Goal: Information Seeking & Learning: Find specific fact

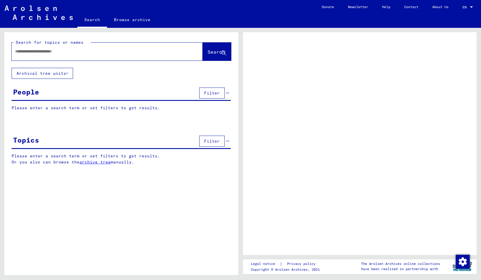
click at [70, 54] on input "text" at bounding box center [102, 51] width 174 height 6
type input "**********"
click at [208, 53] on span "Search" at bounding box center [215, 52] width 17 height 6
click at [207, 52] on span "Search" at bounding box center [215, 52] width 17 height 6
click at [58, 50] on input "**********" at bounding box center [102, 51] width 174 height 6
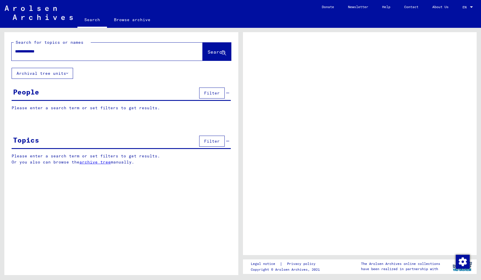
click at [319, 93] on div at bounding box center [360, 143] width 234 height 223
click at [210, 52] on span "Search" at bounding box center [215, 52] width 17 height 6
click at [209, 92] on span "Filter" at bounding box center [212, 92] width 16 height 5
click at [207, 94] on span "Filter" at bounding box center [212, 92] width 16 height 5
click at [463, 261] on img "button" at bounding box center [462, 262] width 14 height 14
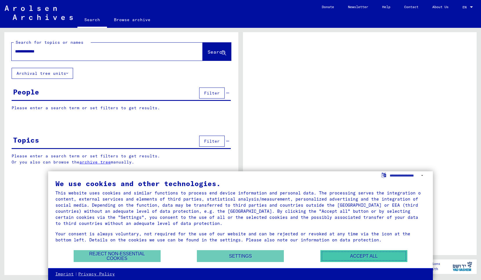
click at [370, 256] on button "Accept all" at bounding box center [363, 256] width 87 height 12
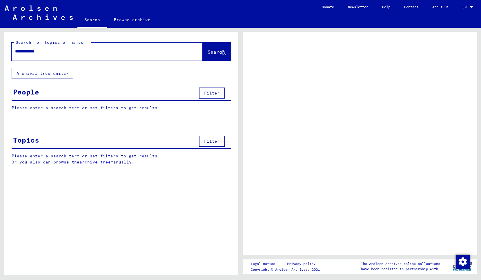
click at [210, 51] on span "Search" at bounding box center [215, 52] width 17 height 6
click at [62, 52] on input "**********" at bounding box center [102, 51] width 174 height 6
click at [207, 54] on span "Search" at bounding box center [215, 52] width 17 height 6
click at [140, 21] on link "Browse archive" at bounding box center [132, 20] width 50 height 14
click at [90, 21] on link "Search" at bounding box center [92, 20] width 30 height 15
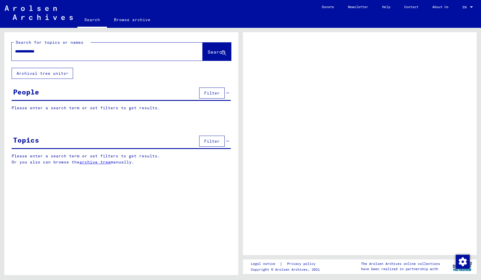
click at [45, 20] on link at bounding box center [38, 14] width 77 height 17
click at [41, 10] on img at bounding box center [39, 13] width 68 height 14
